Goal: Browse casually: Explore the website without a specific task or goal

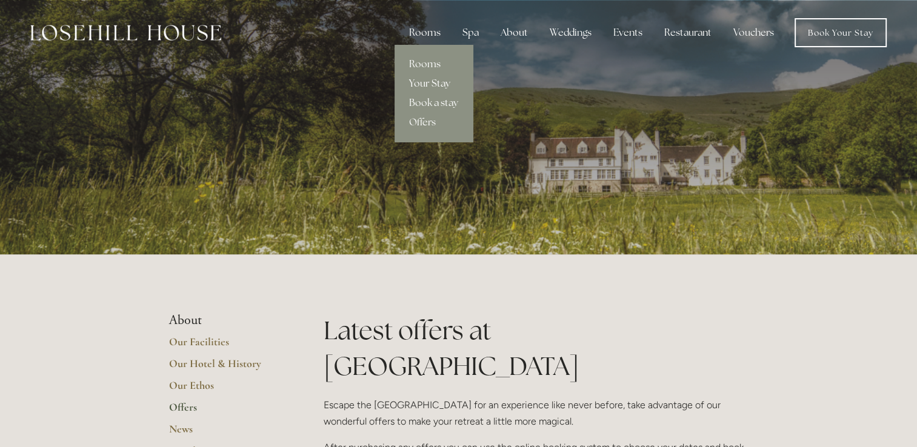
click at [425, 78] on link "Your Stay" at bounding box center [434, 83] width 78 height 19
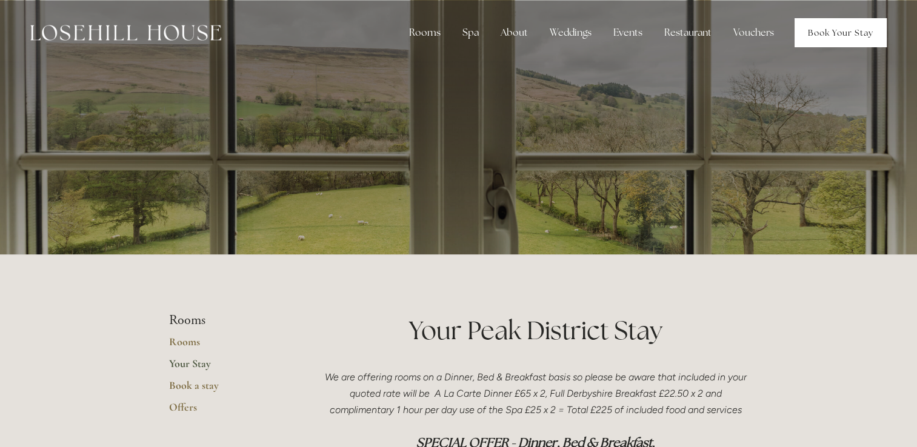
click at [813, 42] on link "Book Your Stay" at bounding box center [841, 32] width 92 height 29
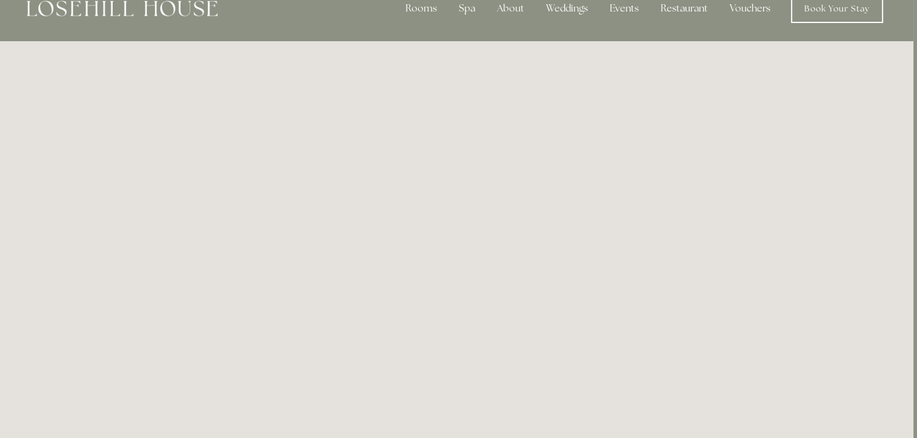
scroll to position [0, 4]
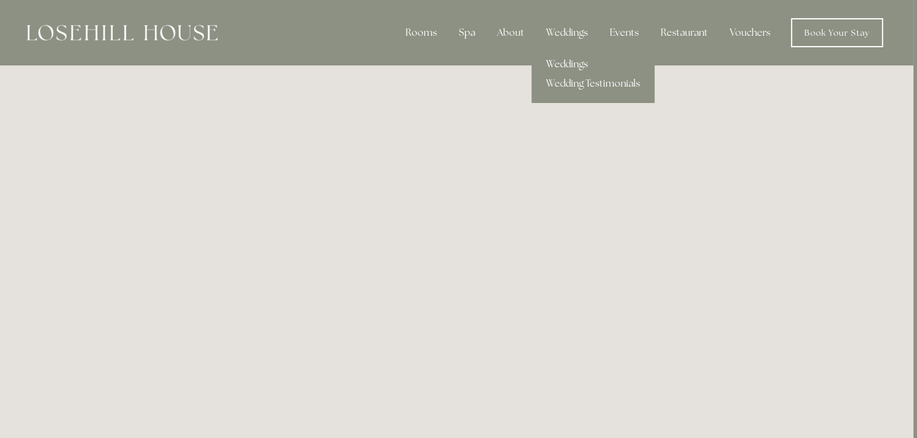
click at [571, 64] on link "Weddings" at bounding box center [593, 64] width 123 height 19
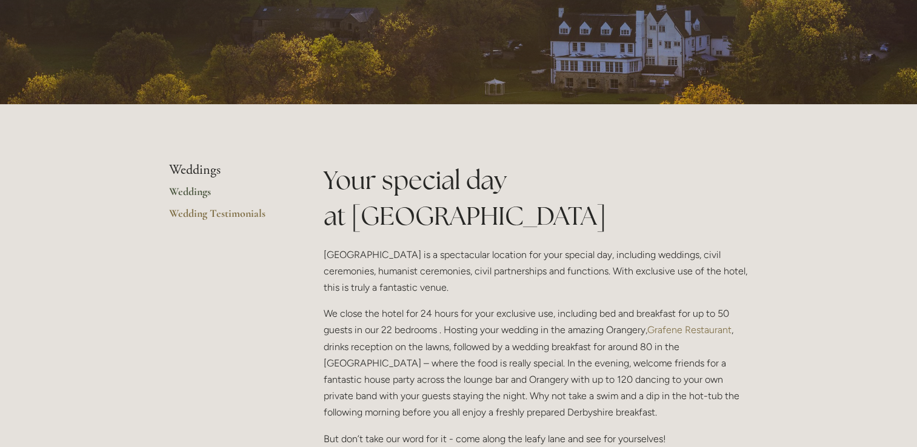
scroll to position [121, 0]
